Goal: Find specific page/section: Find specific page/section

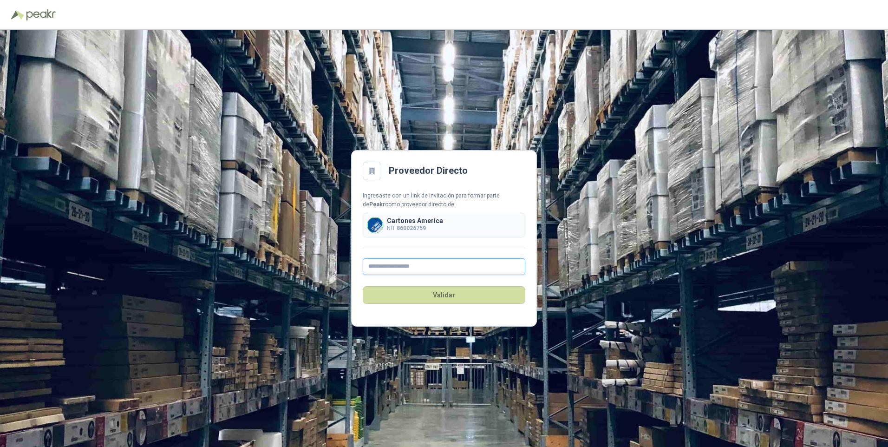
click at [411, 269] on input "text" at bounding box center [444, 266] width 163 height 17
type input "**********"
click at [445, 294] on button "Validar" at bounding box center [444, 295] width 163 height 18
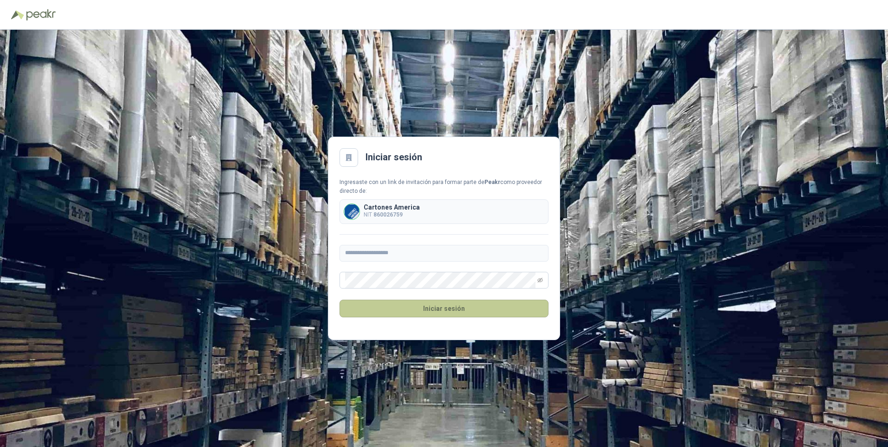
click at [429, 304] on button "Iniciar sesión" at bounding box center [443, 309] width 209 height 18
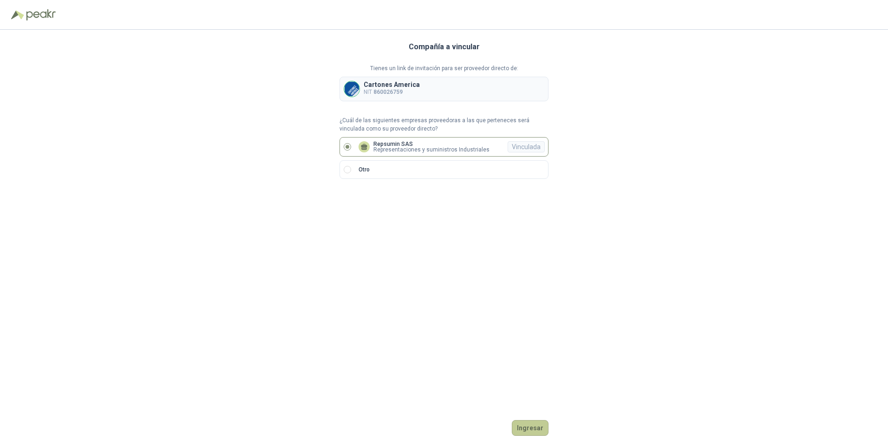
click at [529, 428] on button "Ingresar" at bounding box center [530, 428] width 37 height 16
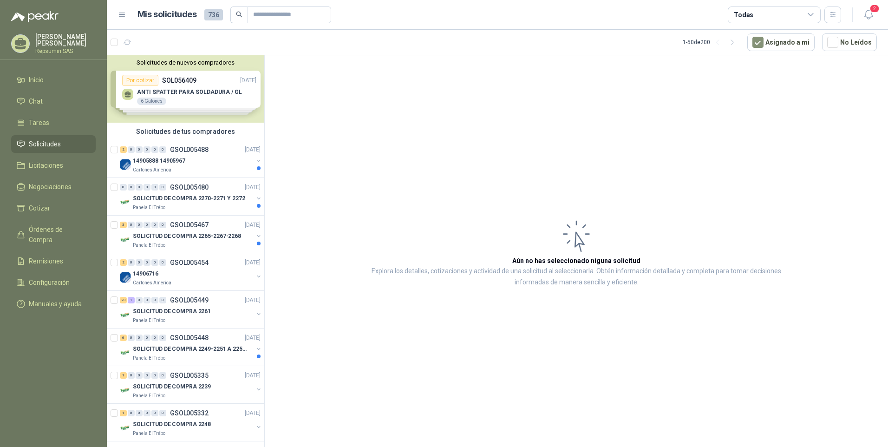
click at [187, 96] on div "Solicitudes de nuevos compradores Por cotizar SOL056409 [DATE] ANTI SPATTER PAR…" at bounding box center [185, 88] width 157 height 67
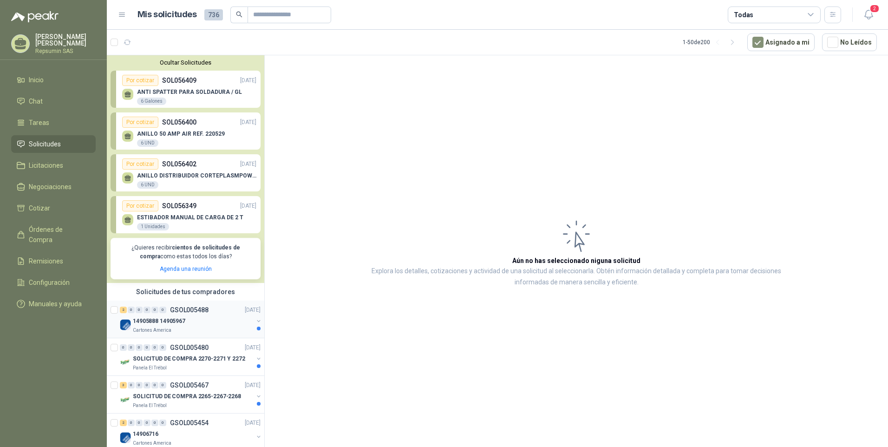
click at [185, 311] on p "GSOL005488" at bounding box center [189, 310] width 39 height 7
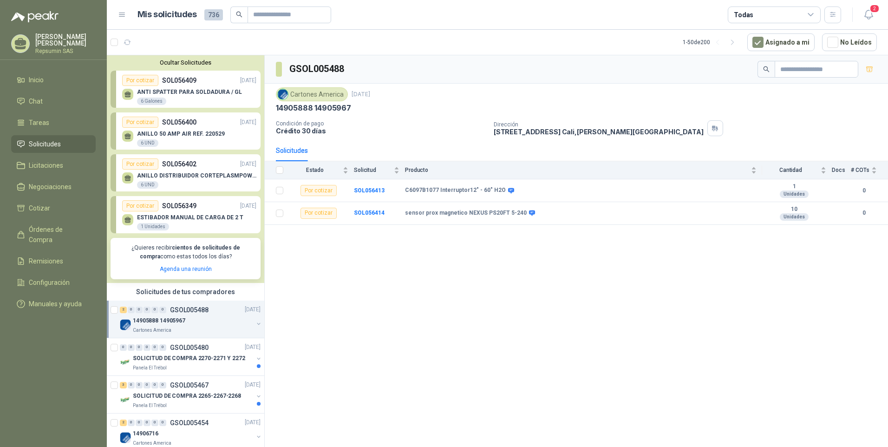
click at [130, 96] on icon at bounding box center [128, 95] width 8 height 8
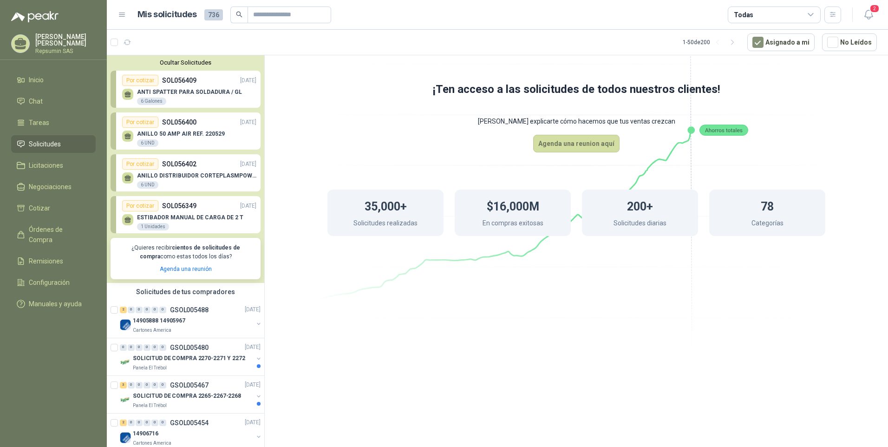
click at [129, 137] on icon at bounding box center [127, 135] width 7 height 4
click at [176, 139] on div "ANILLO 50 AMP AIR REF. 220529 6 UND" at bounding box center [181, 139] width 88 height 17
click at [185, 87] on div "ANTI SPATTER PARA SOLDADURA / GL 6 Galones" at bounding box center [189, 96] width 134 height 20
click at [140, 311] on div "0" at bounding box center [139, 310] width 7 height 7
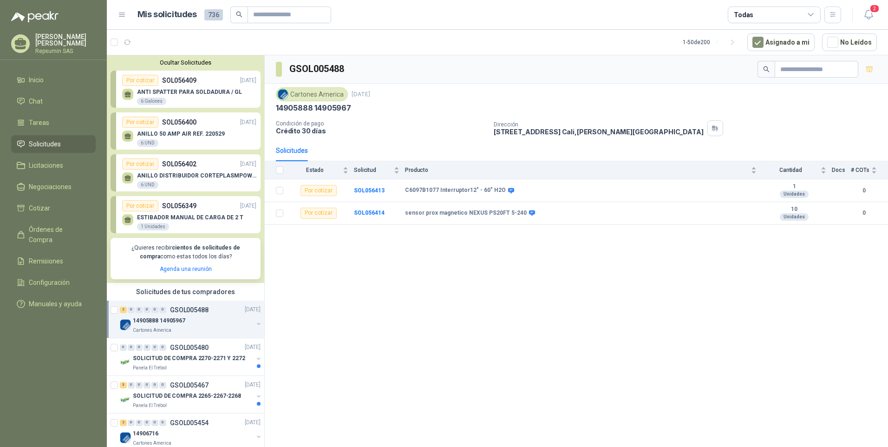
click at [146, 96] on div "ANTI SPATTER PARA SOLDADURA / GL 6 Galones" at bounding box center [189, 97] width 105 height 17
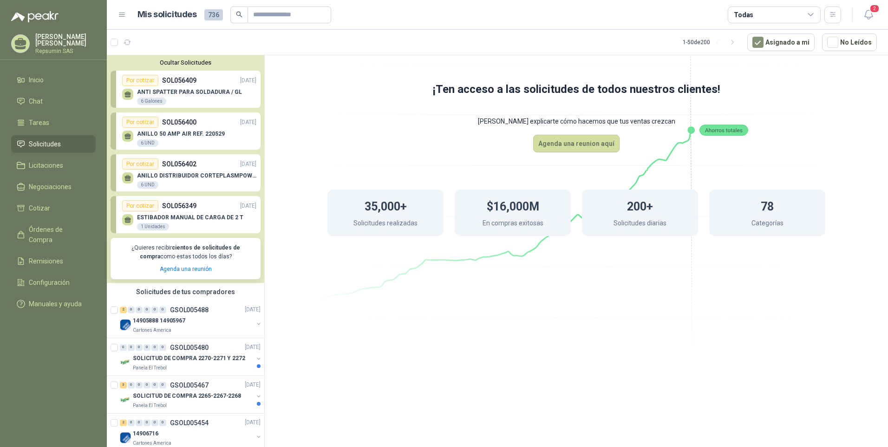
click at [148, 135] on p "ANILLO 50 AMP AIR REF. 220529" at bounding box center [181, 134] width 88 height 7
click at [147, 177] on p "ANILLO DISTRIBUIDOR CORTEPLASMPOWERMX125" at bounding box center [196, 175] width 119 height 7
click at [50, 231] on span "Órdenes de Compra" at bounding box center [58, 234] width 58 height 20
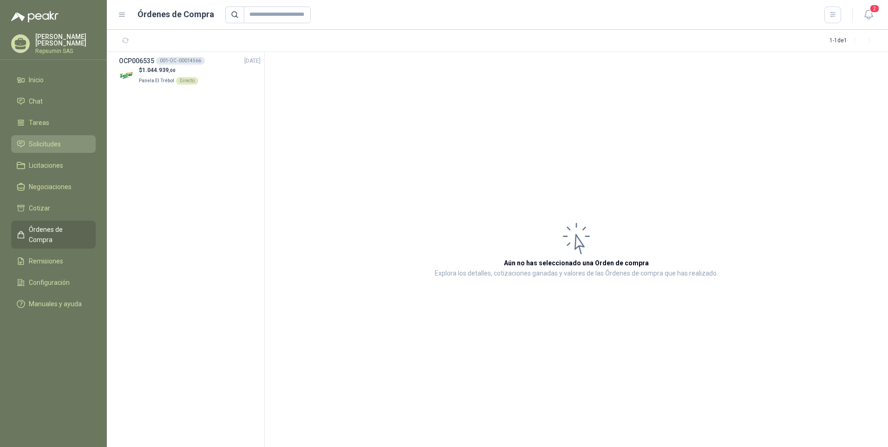
click at [49, 147] on span "Solicitudes" at bounding box center [45, 144] width 32 height 10
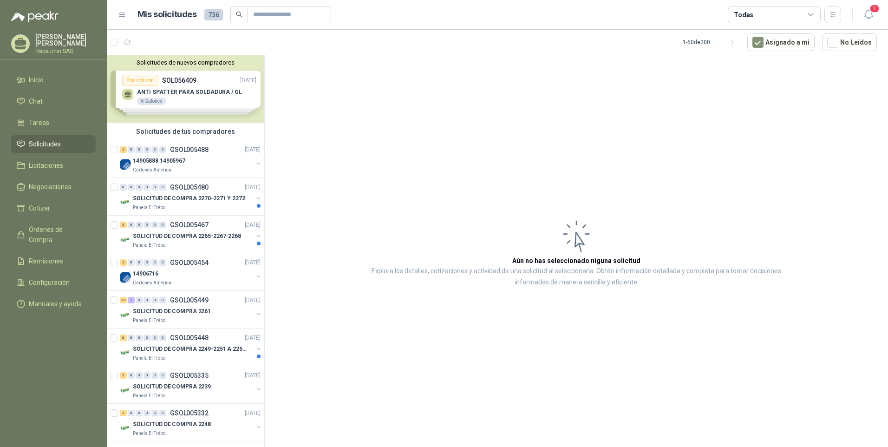
click at [145, 95] on div "Solicitudes de nuevos compradores Por cotizar SOL056409 [DATE] ANTI SPATTER PAR…" at bounding box center [185, 88] width 157 height 67
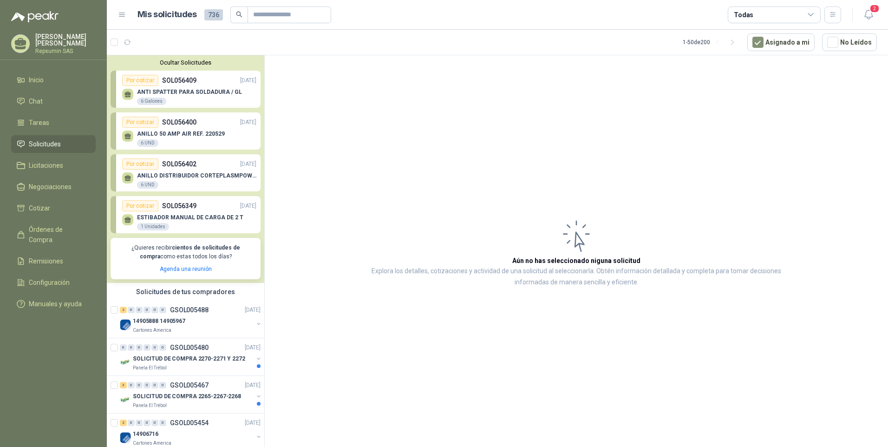
click at [145, 95] on p "ANTI SPATTER PARA SOLDADURA / GL" at bounding box center [189, 92] width 105 height 7
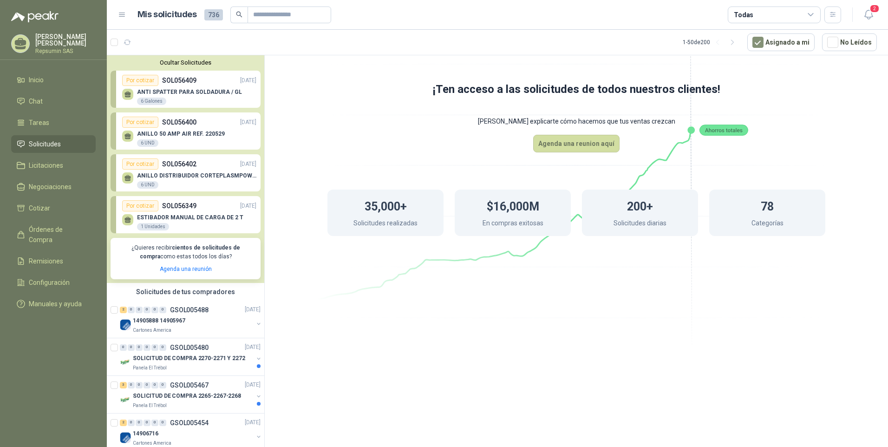
click at [189, 61] on button "Ocultar Solicitudes" at bounding box center [186, 62] width 150 height 7
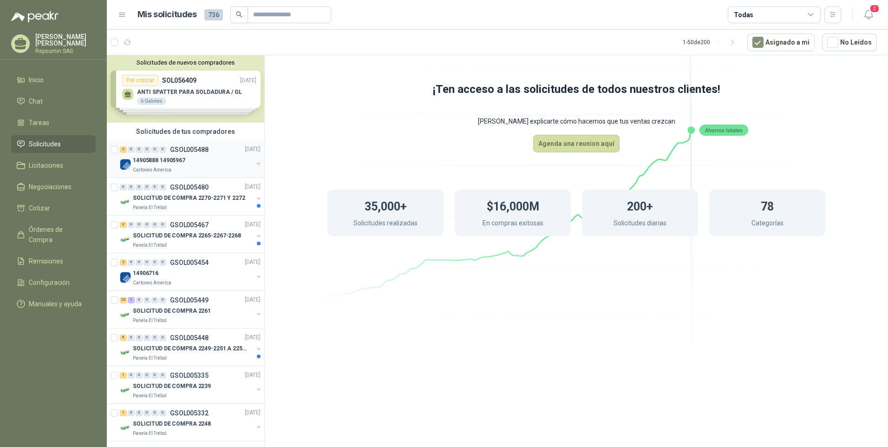
click at [134, 162] on p "14905888 14905967" at bounding box center [159, 161] width 52 height 9
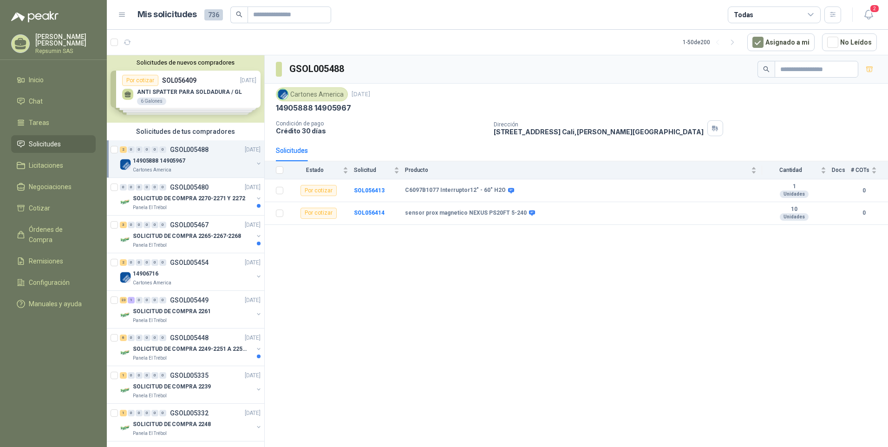
click at [147, 92] on div "Solicitudes de nuevos compradores Por cotizar SOL056409 [DATE] ANTI SPATTER PAR…" at bounding box center [185, 88] width 157 height 67
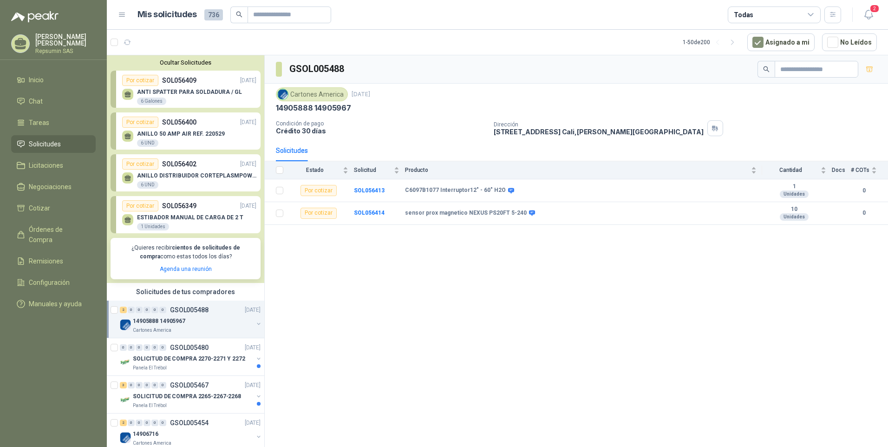
click at [147, 92] on p "ANTI SPATTER PARA SOLDADURA / GL" at bounding box center [189, 92] width 105 height 7
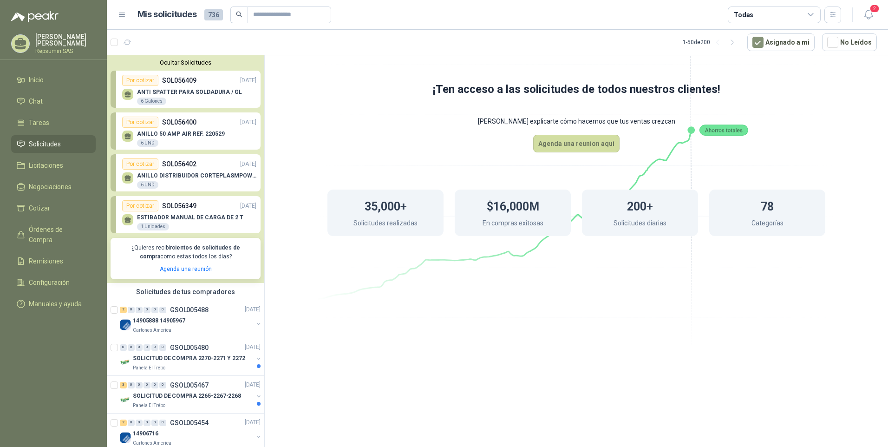
click at [175, 63] on button "Ocultar Solicitudes" at bounding box center [186, 62] width 150 height 7
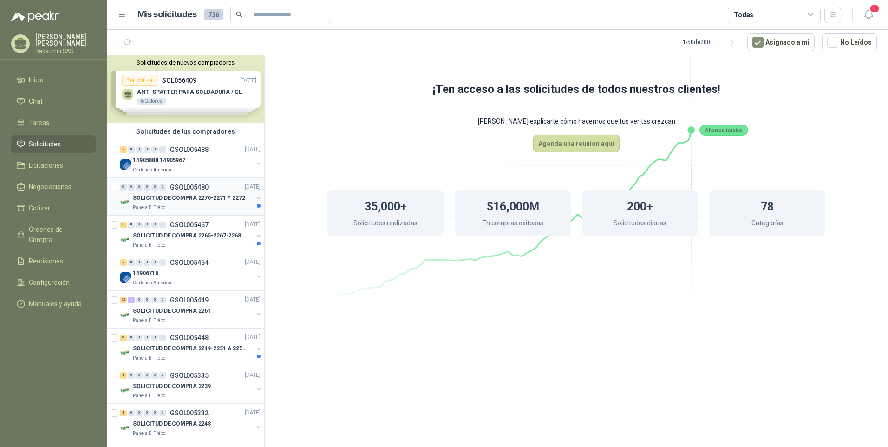
click at [138, 200] on p "SOLICITUD DE COMPRA 2270-2271 Y 2272" at bounding box center [189, 198] width 112 height 9
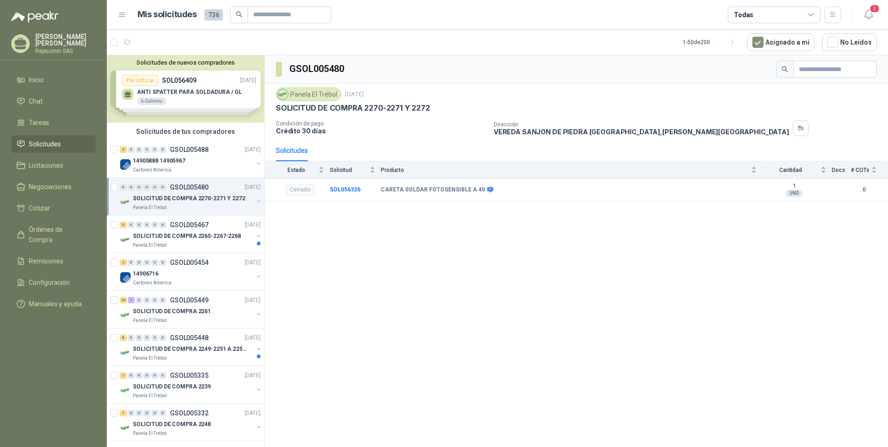
click at [173, 65] on button "Solicitudes de nuevos compradores" at bounding box center [186, 62] width 150 height 7
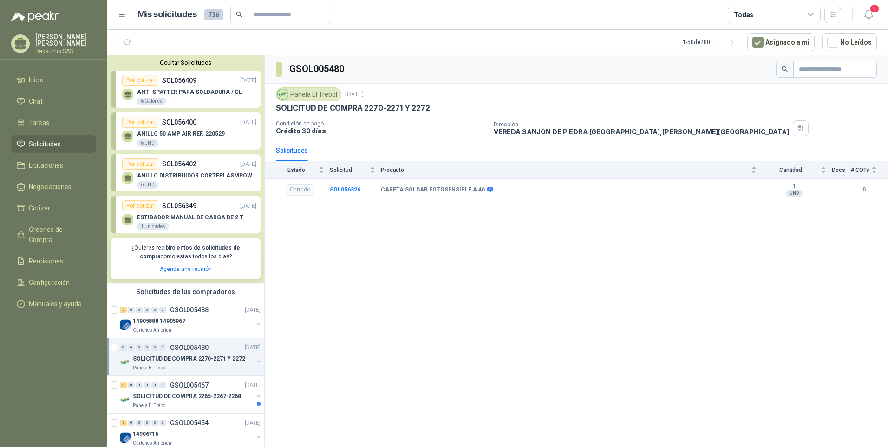
click at [180, 64] on button "Ocultar Solicitudes" at bounding box center [186, 62] width 150 height 7
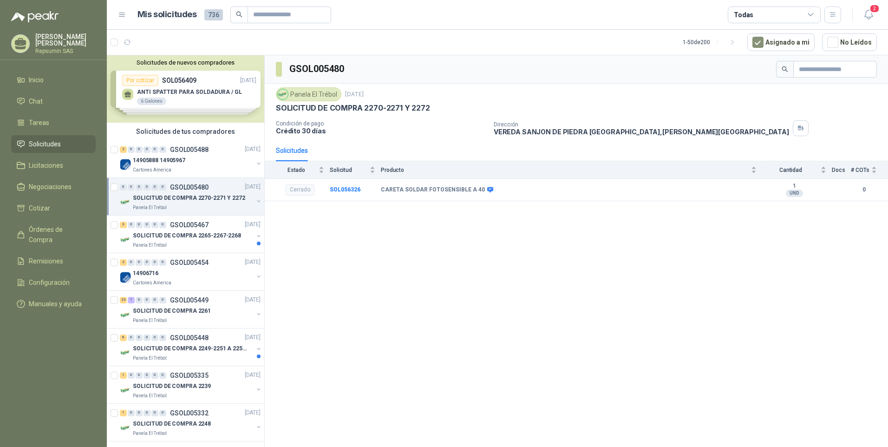
click at [161, 197] on p "SOLICITUD DE COMPRA 2270-2271 Y 2272" at bounding box center [189, 198] width 112 height 9
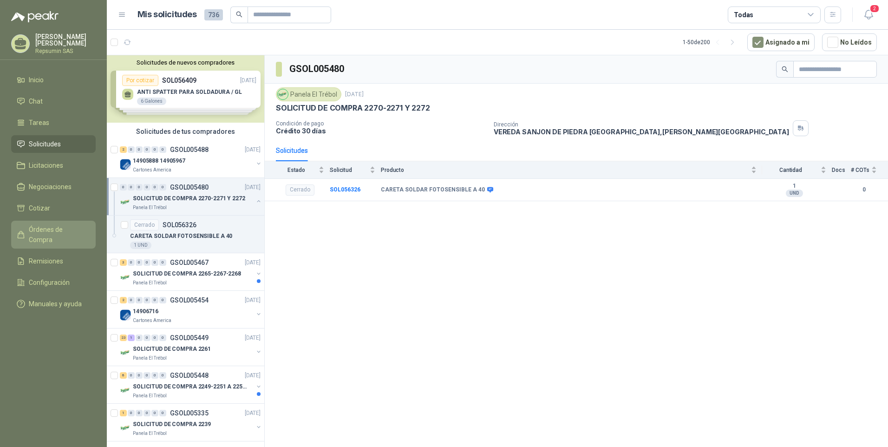
click at [45, 228] on span "Órdenes de Compra" at bounding box center [58, 234] width 58 height 20
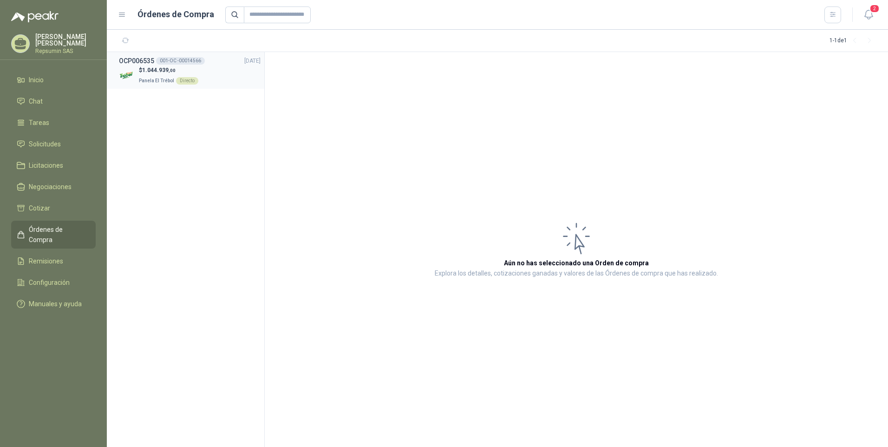
click at [185, 60] on div "001-OC -00014566" at bounding box center [180, 60] width 49 height 7
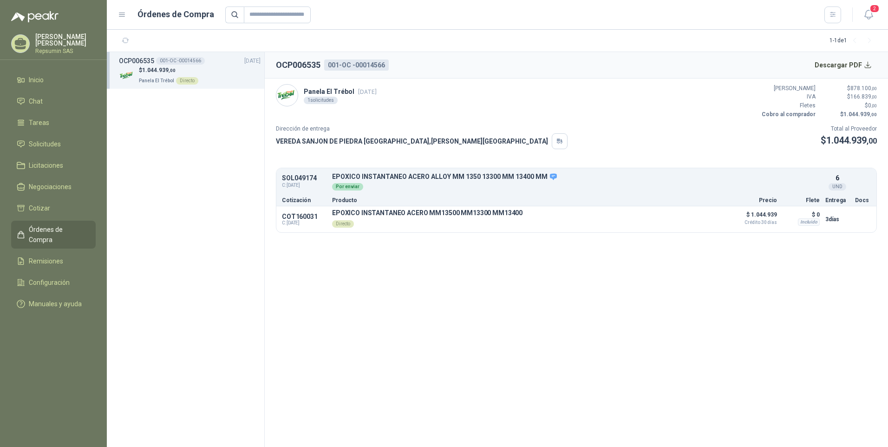
click at [60, 43] on p "[PERSON_NAME]" at bounding box center [65, 39] width 60 height 13
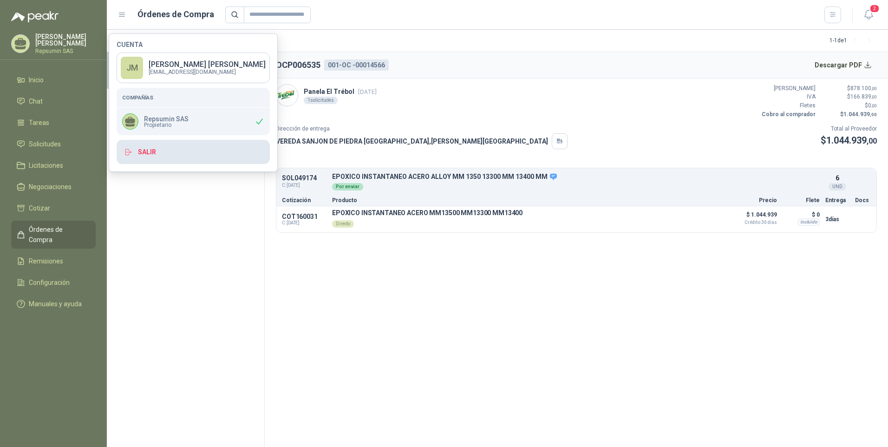
click at [149, 155] on button "Salir" at bounding box center [193, 152] width 153 height 24
